Goal: Task Accomplishment & Management: Manage account settings

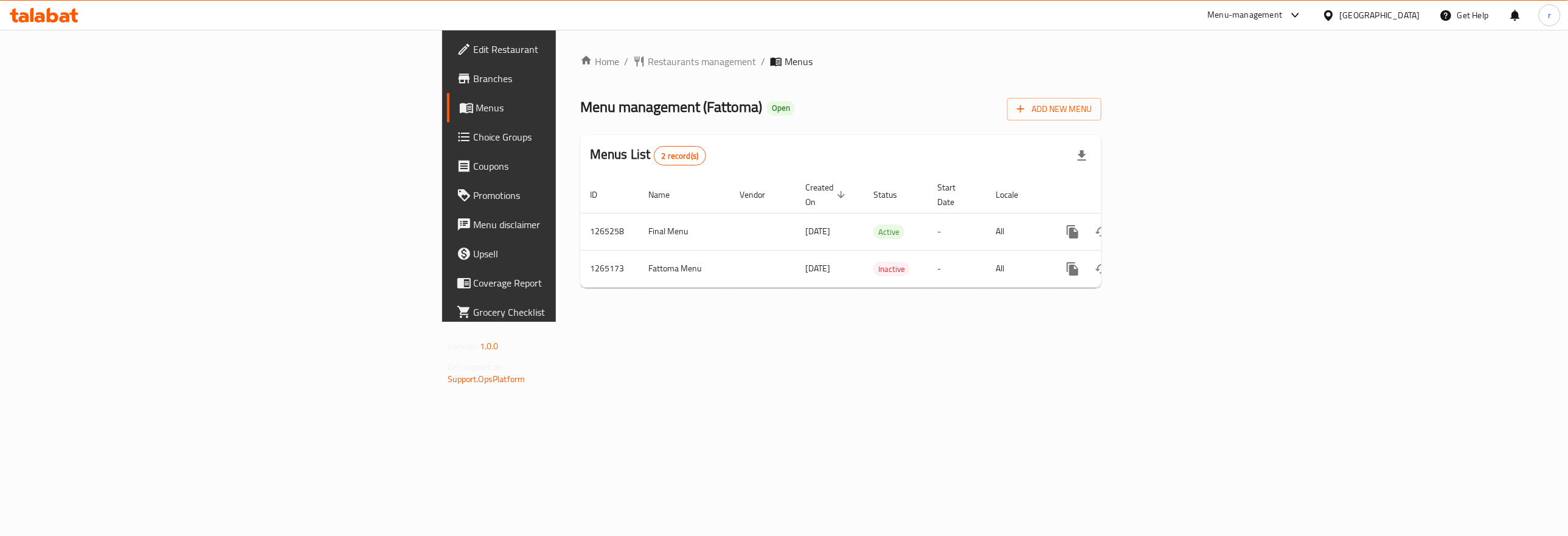
click at [476, 108] on span "Menus" at bounding box center [585, 107] width 218 height 15
click at [874, 225] on span "Active" at bounding box center [889, 232] width 31 height 14
click at [986, 222] on td "-" at bounding box center [956, 231] width 58 height 37
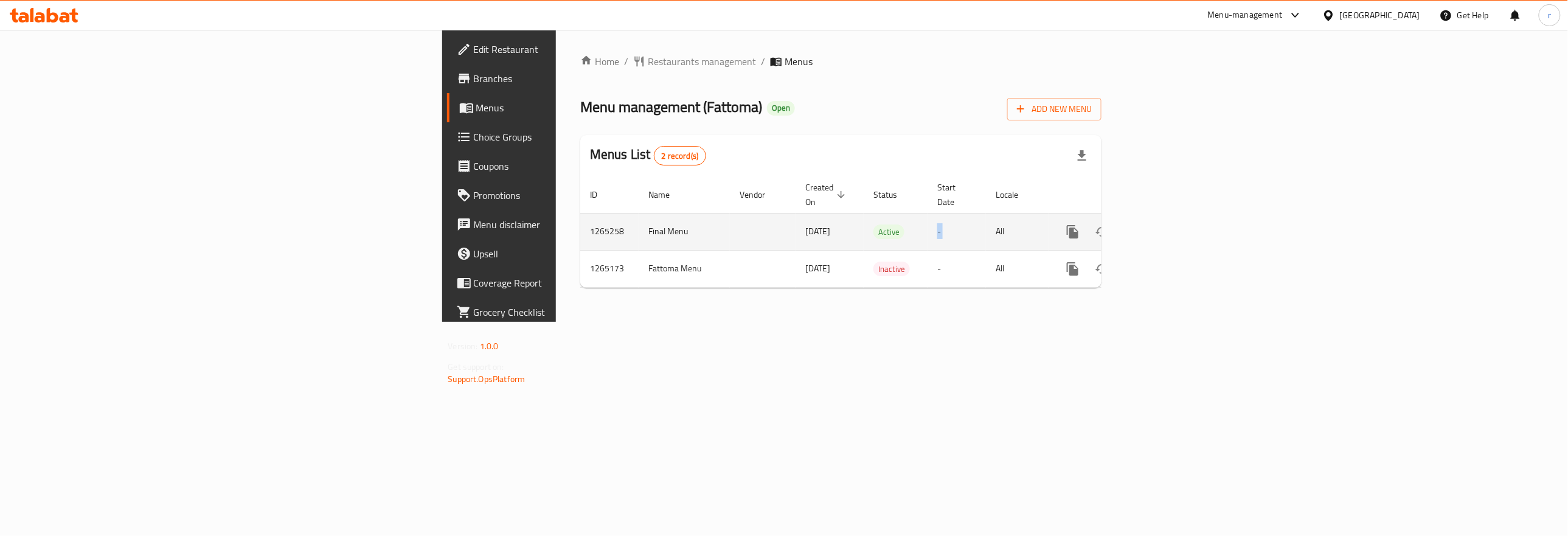
click at [986, 222] on td "-" at bounding box center [956, 231] width 58 height 37
click at [986, 220] on td "-" at bounding box center [956, 231] width 58 height 37
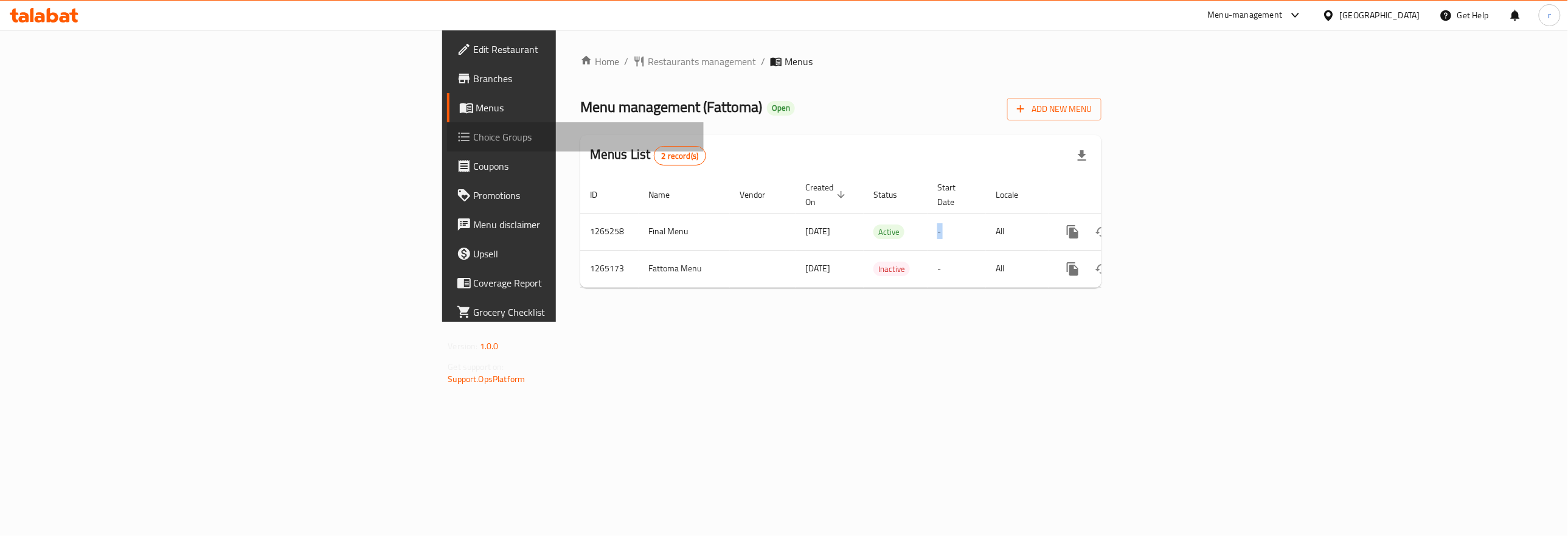
click at [447, 138] on link "Choice Groups" at bounding box center [576, 137] width 257 height 29
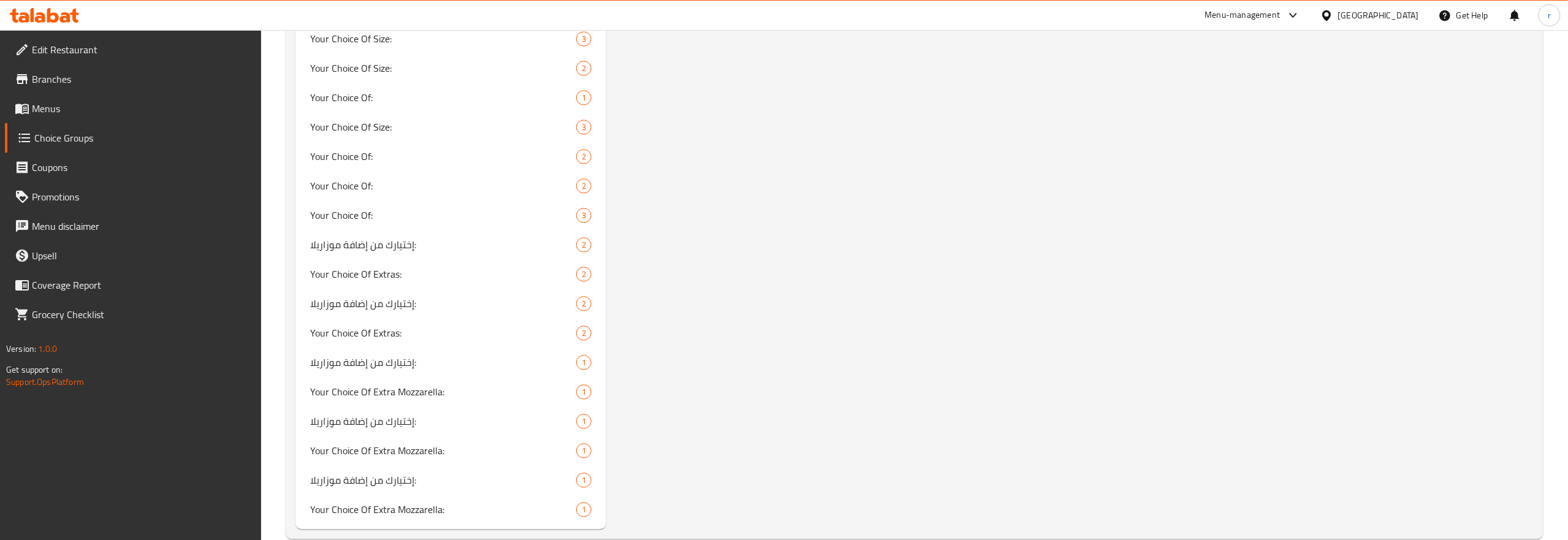
scroll to position [1214, 0]
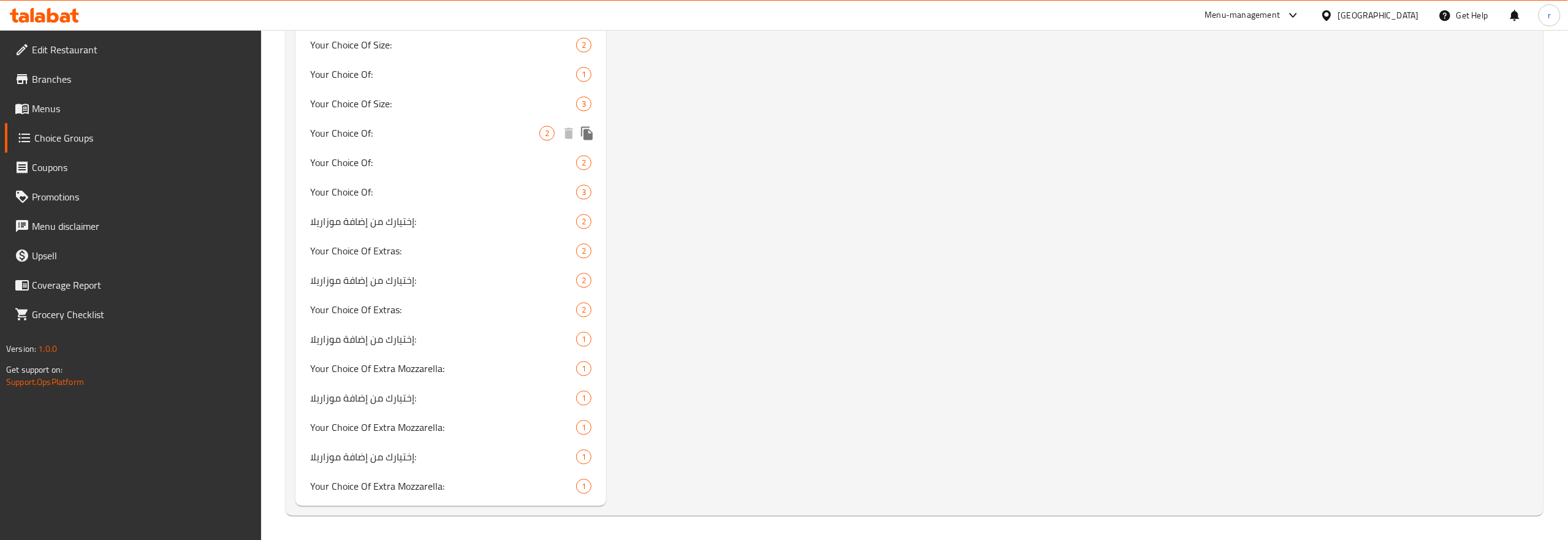
click at [375, 128] on span "Your Choice Of:" at bounding box center [424, 133] width 229 height 15
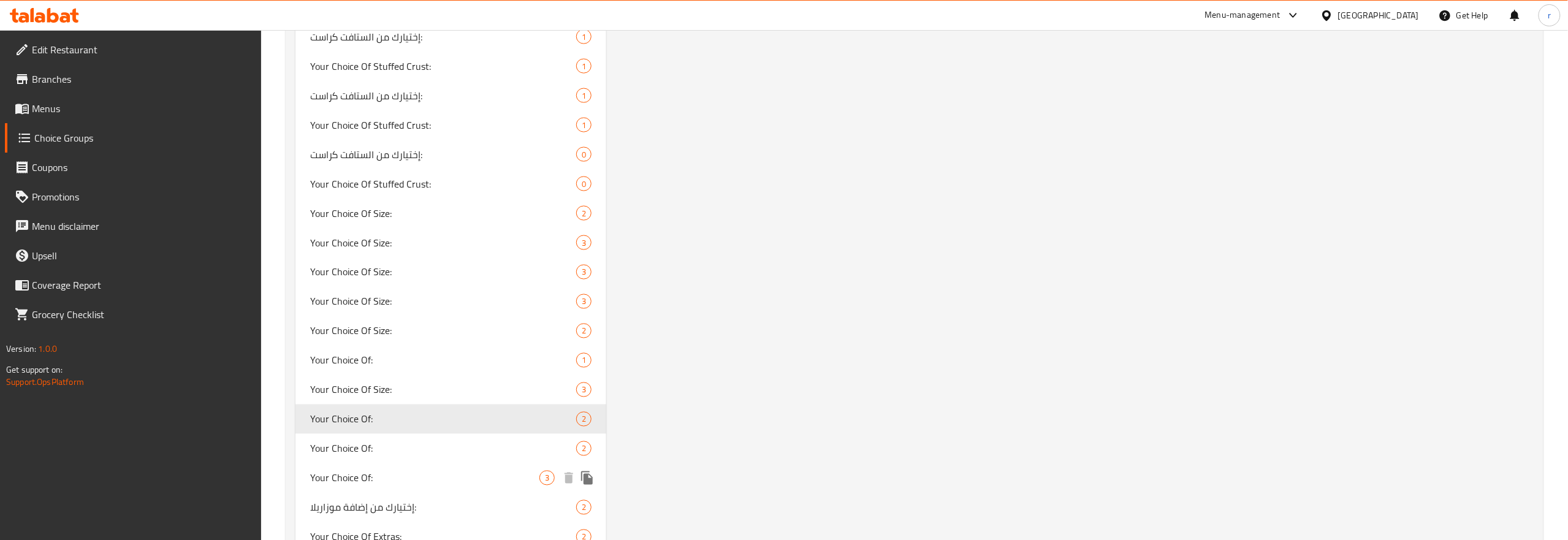
scroll to position [899, 0]
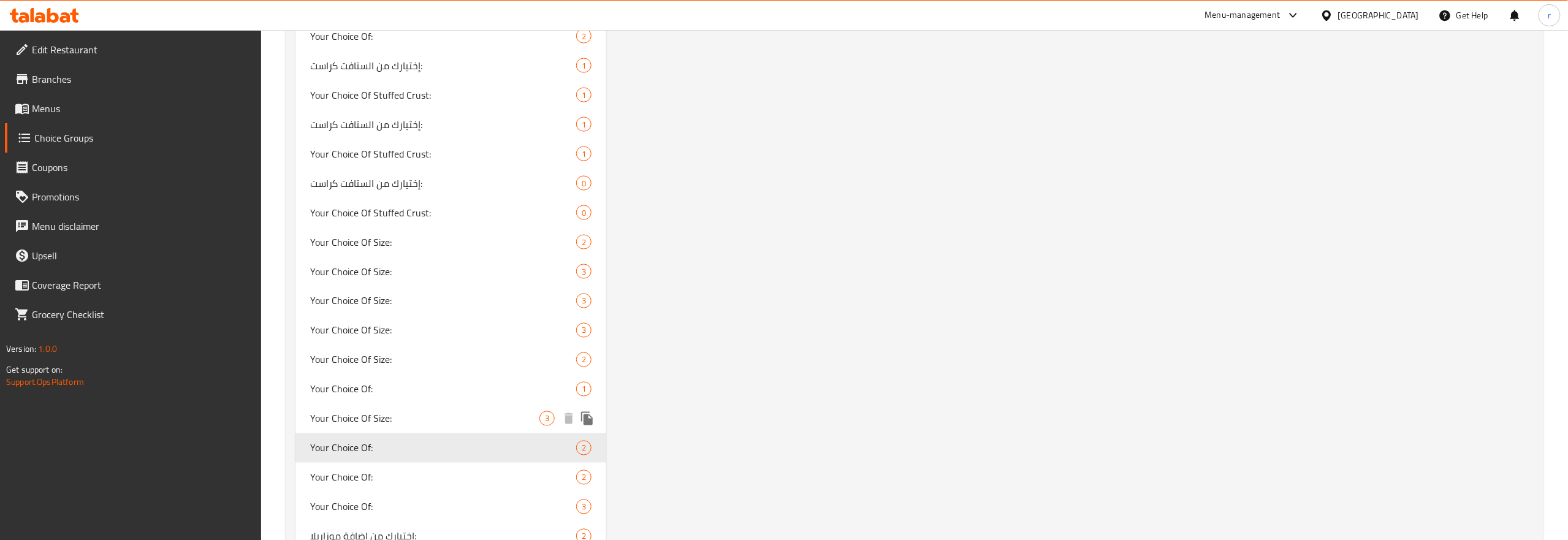
click at [449, 417] on span "Your Choice Of Size:" at bounding box center [424, 418] width 229 height 15
type input "Your Choice Of Size:"
type input "إختيارك من الحجم:"
click at [417, 467] on div "Your Choice Of: 2" at bounding box center [451, 478] width 311 height 30
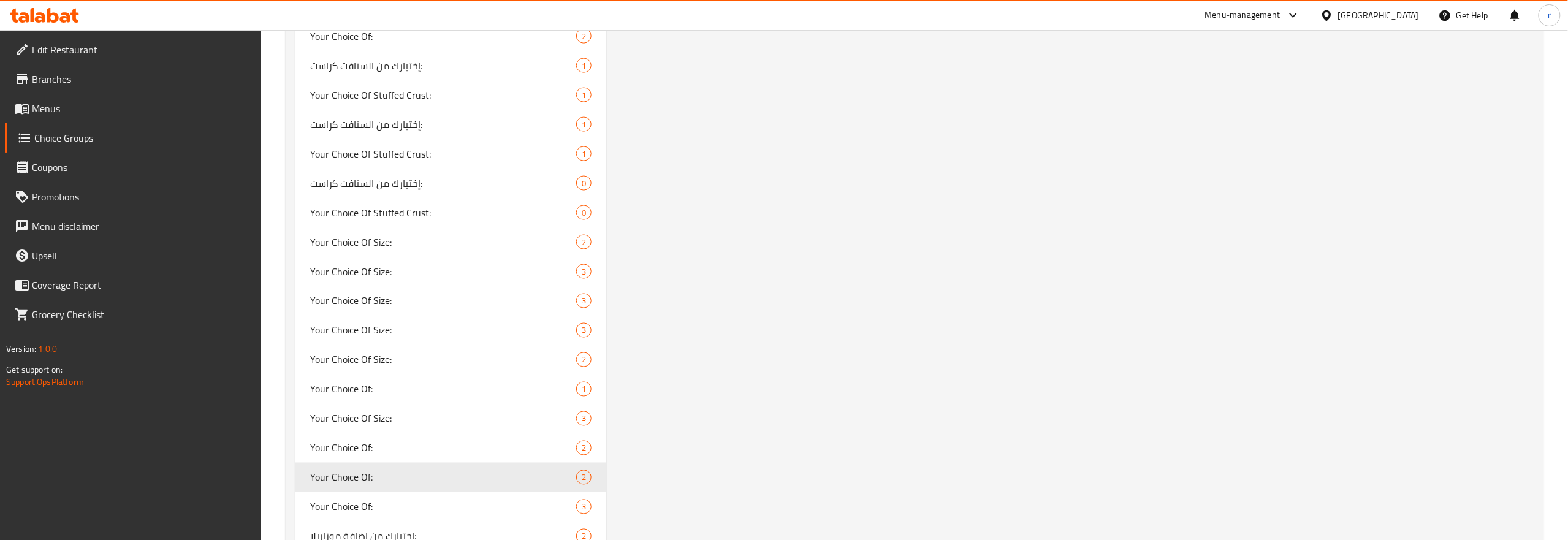
type input "Your Choice Of:"
type input "إختيارك من:"
click at [437, 496] on div "Your Choice Of: 3" at bounding box center [451, 507] width 311 height 30
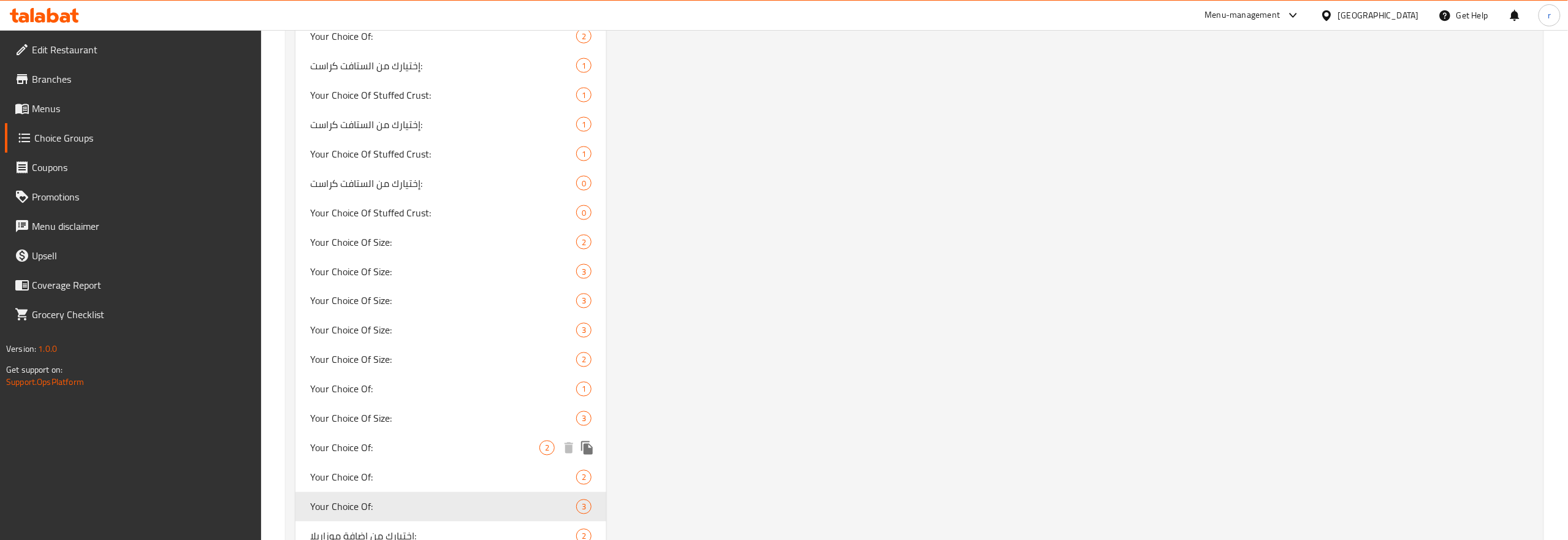
click at [410, 447] on span "Your Choice Of:" at bounding box center [424, 448] width 229 height 15
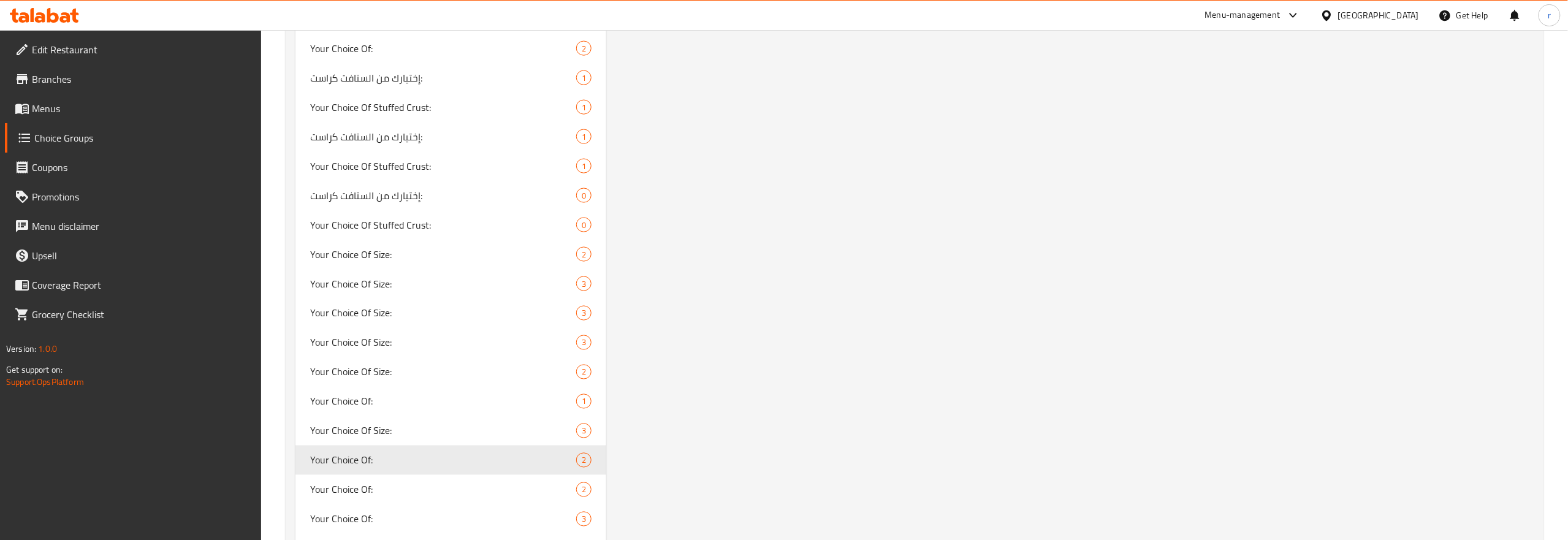
scroll to position [396, 0]
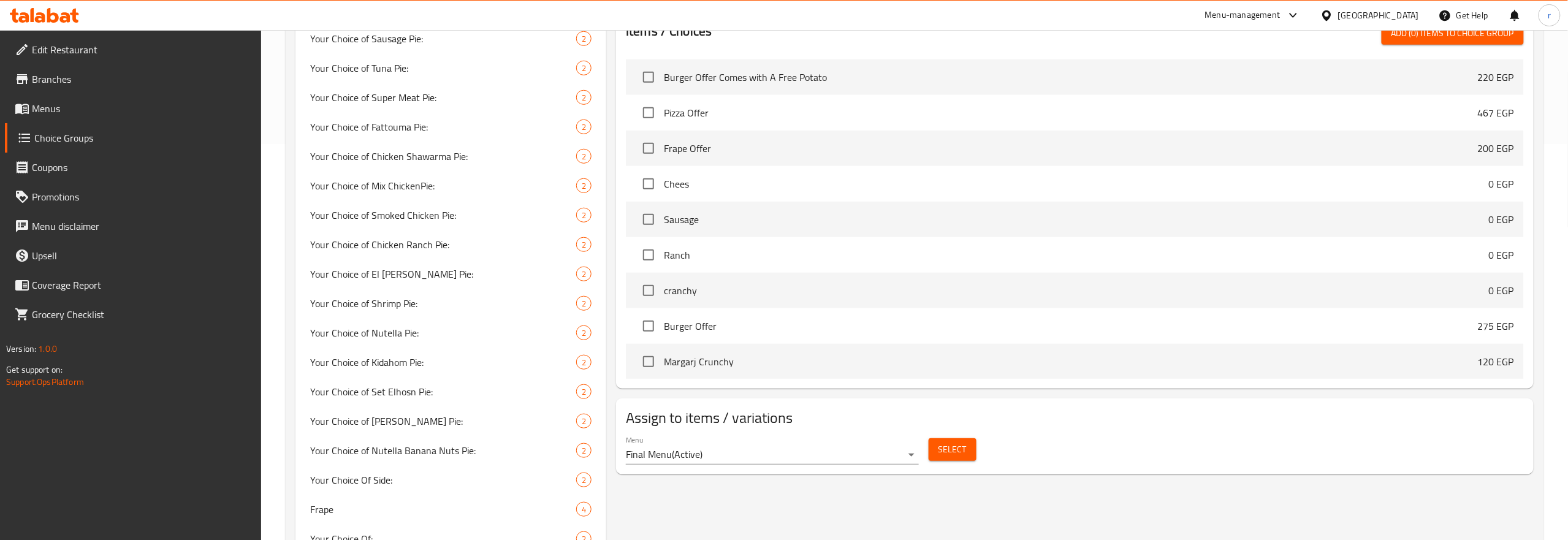
click at [1107, 503] on div "Your Choice Of: (ID: 733871) Your Choice Of: ​ إختيارك من: ​ Min: 1 ​ Max: 1 ​ …" at bounding box center [1072, 533] width 933 height 1582
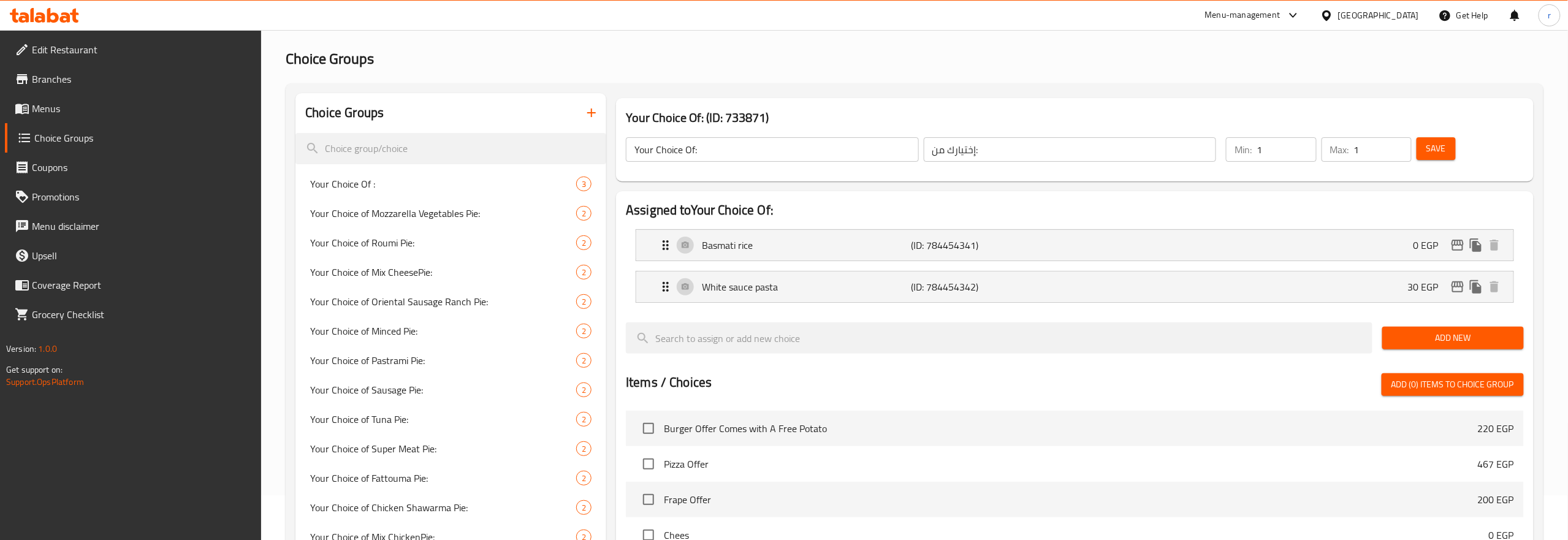
scroll to position [0, 0]
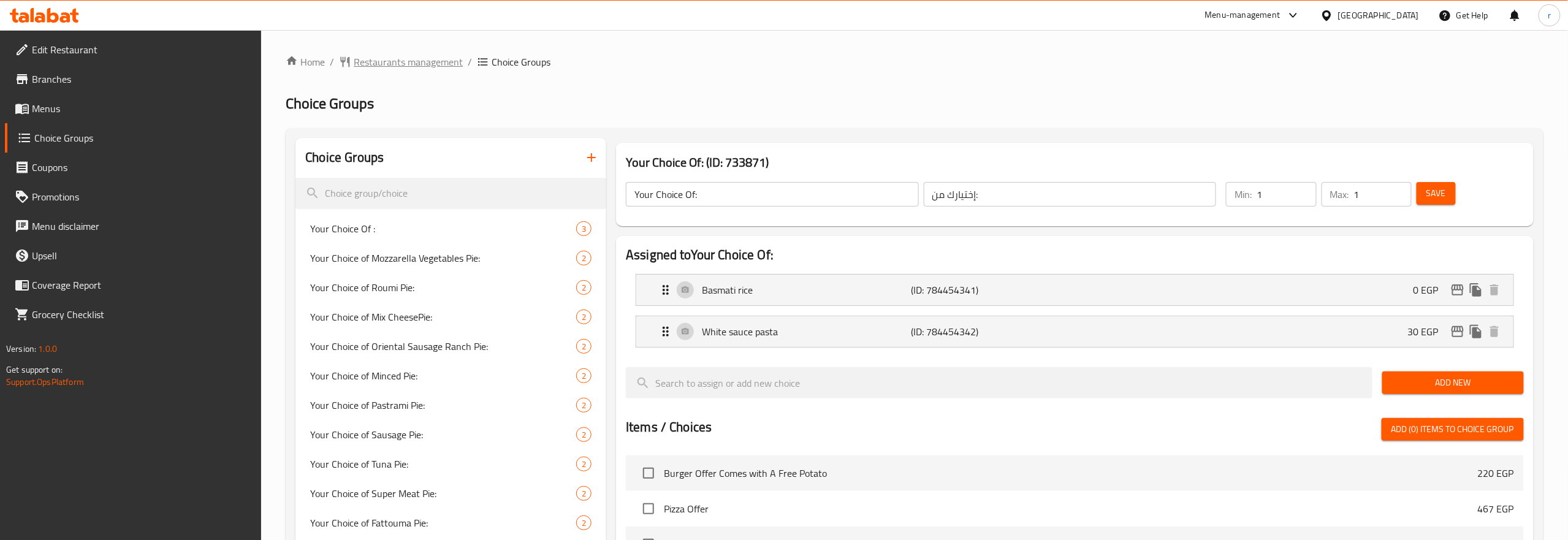
click at [391, 54] on span "Restaurants management" at bounding box center [408, 61] width 109 height 15
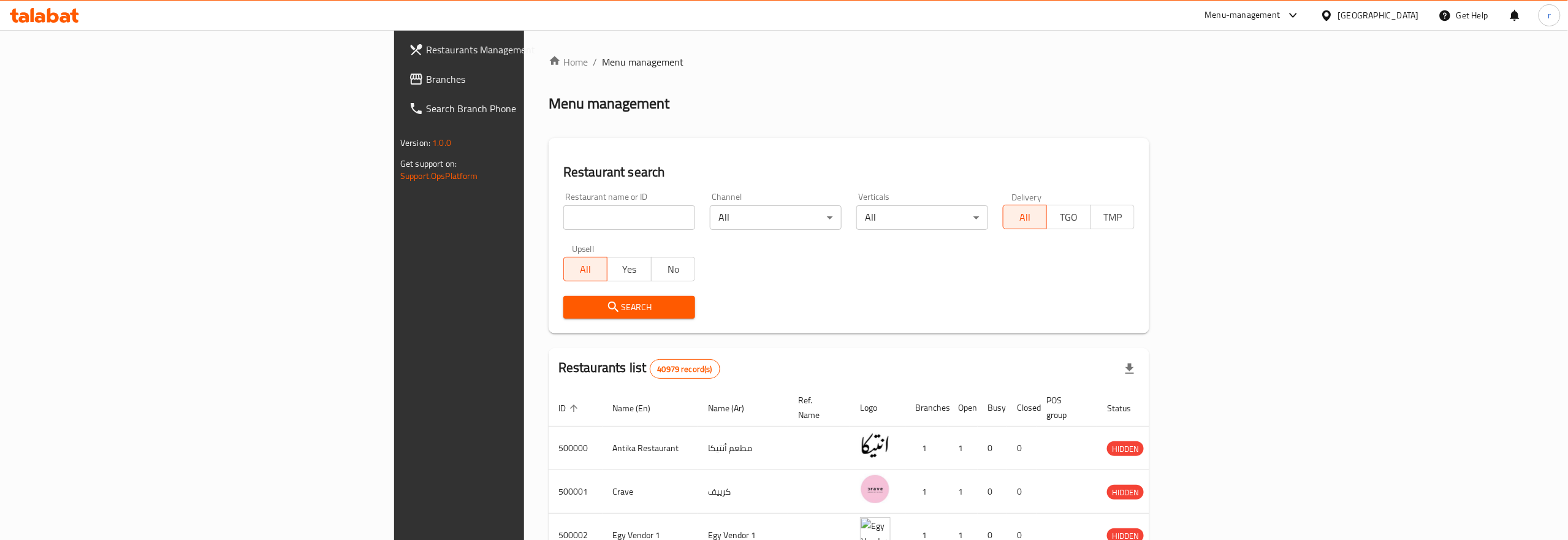
click at [399, 61] on link "Restaurants Management" at bounding box center [527, 50] width 257 height 30
